Goal: Use online tool/utility: Utilize a website feature to perform a specific function

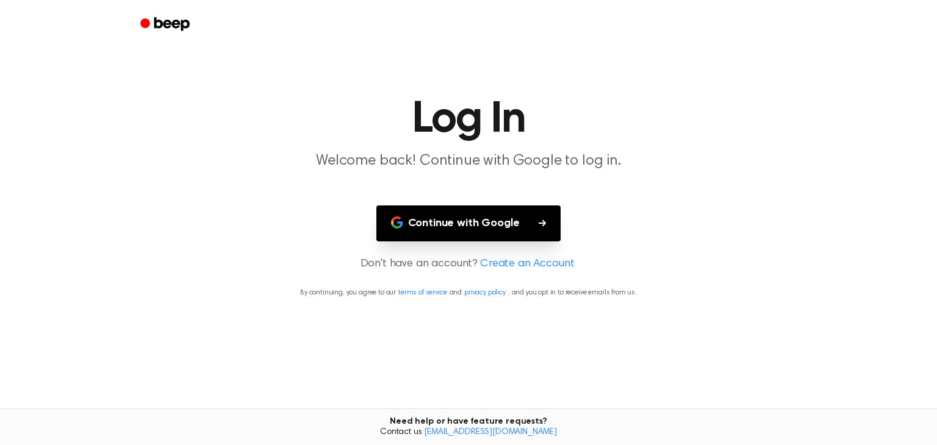
click at [474, 221] on button "Continue with Google" at bounding box center [468, 224] width 185 height 36
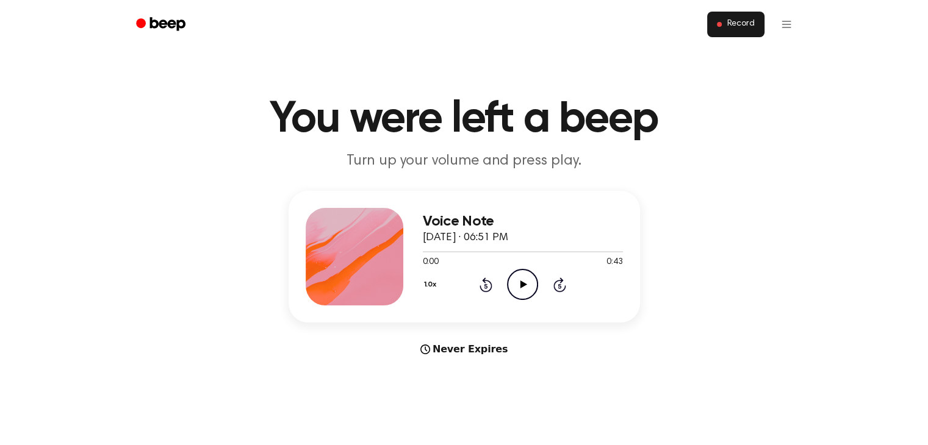
click at [737, 25] on span "Record" at bounding box center [740, 24] width 27 height 11
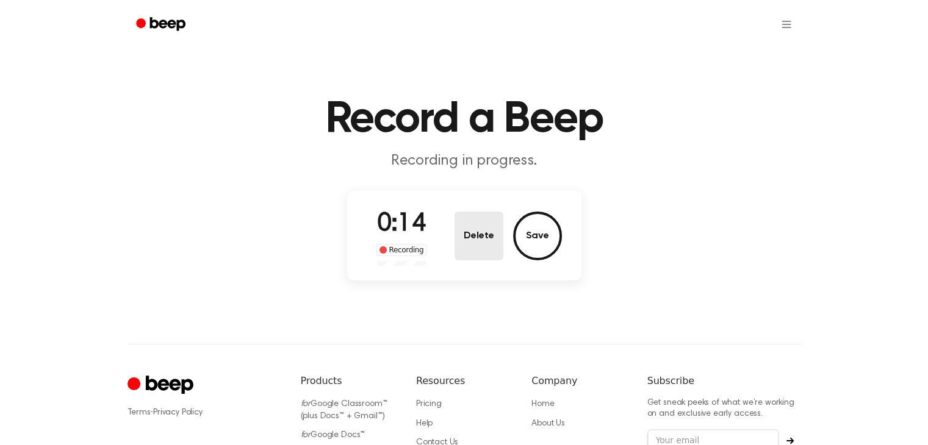
click at [481, 234] on button "Delete" at bounding box center [479, 236] width 49 height 49
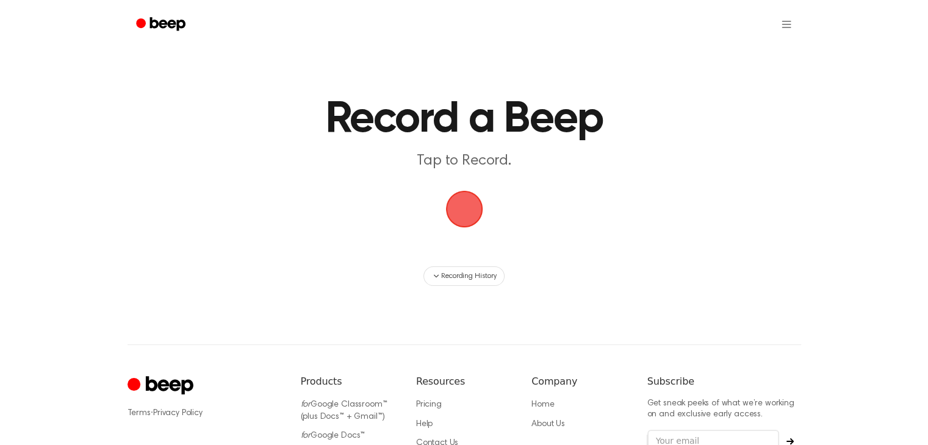
click at [466, 213] on span "button" at bounding box center [464, 209] width 34 height 34
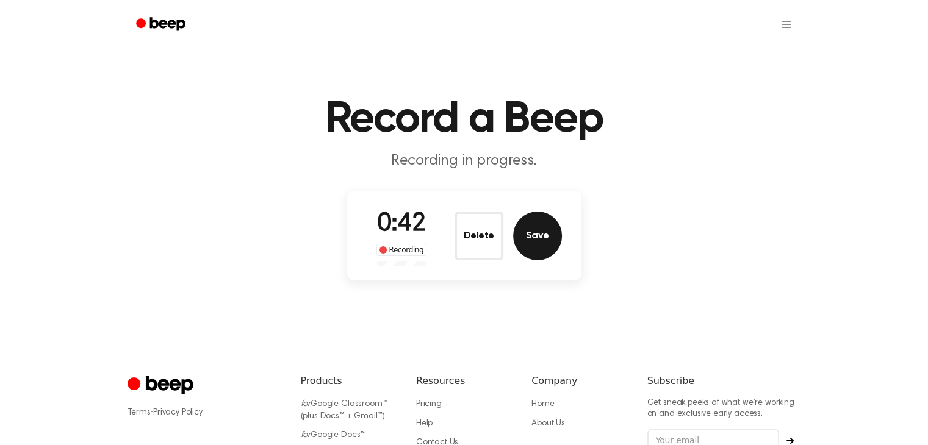
click at [534, 236] on button "Save" at bounding box center [537, 236] width 49 height 49
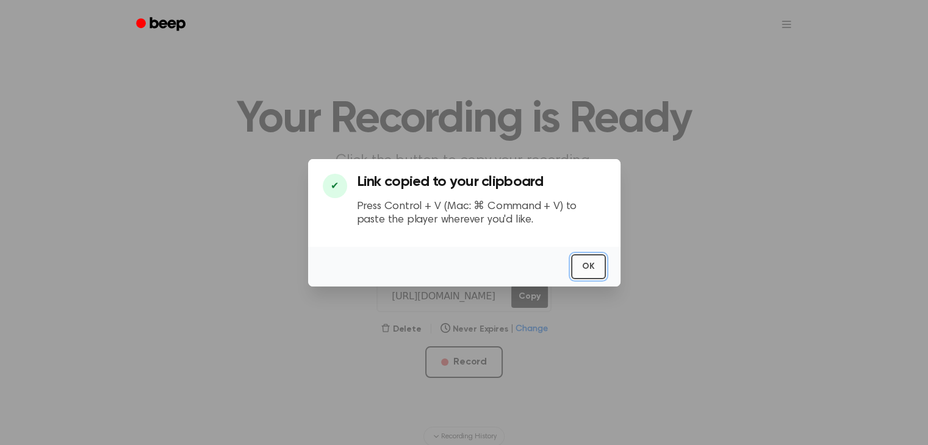
click at [588, 265] on button "OK" at bounding box center [588, 266] width 35 height 25
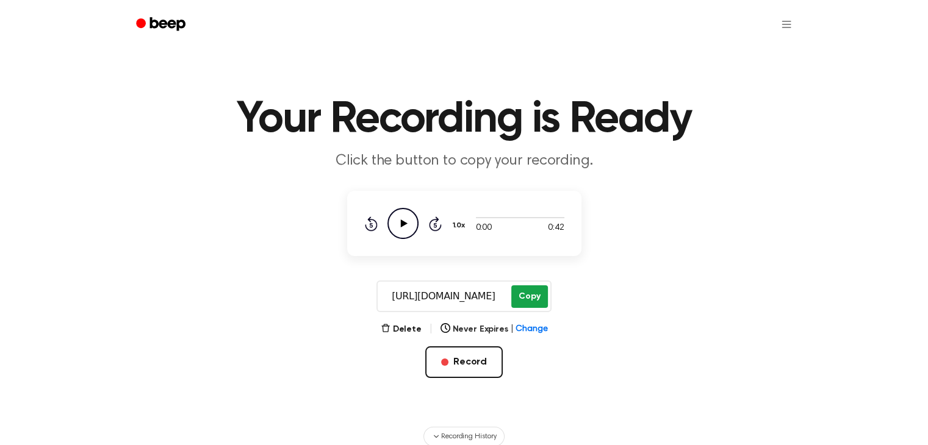
click at [530, 295] on button "Copy" at bounding box center [529, 297] width 36 height 23
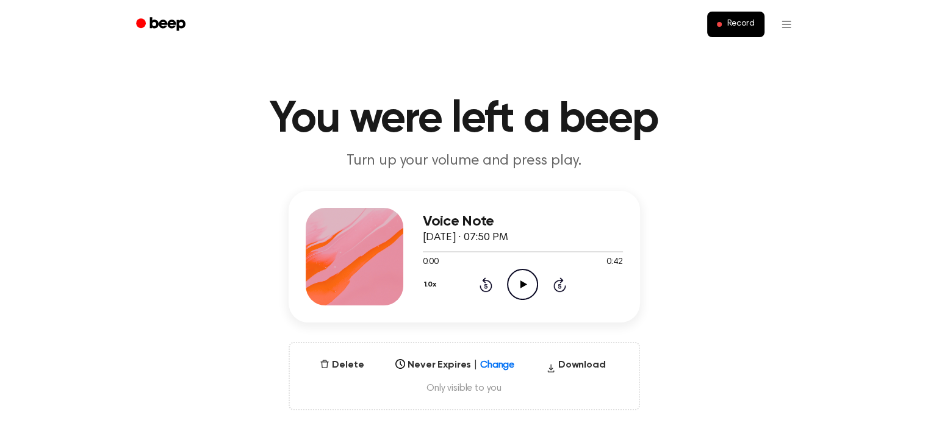
click at [522, 282] on icon at bounding box center [523, 285] width 7 height 8
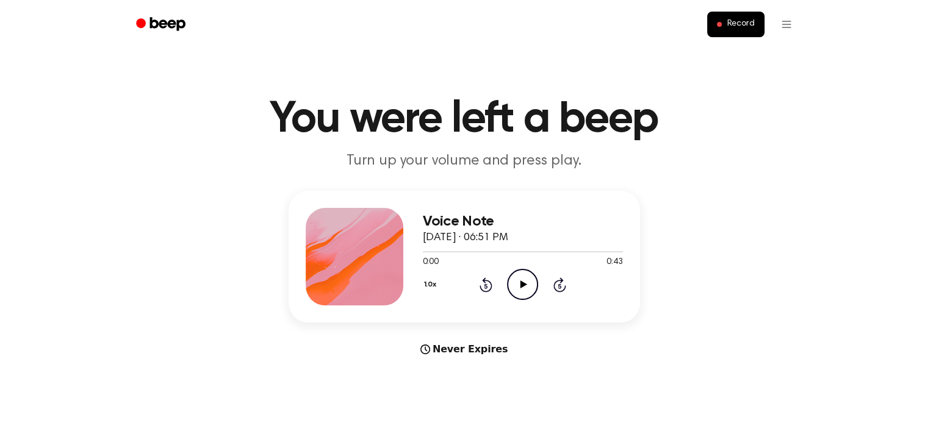
click at [522, 284] on icon at bounding box center [523, 285] width 7 height 8
